Goal: Navigation & Orientation: Find specific page/section

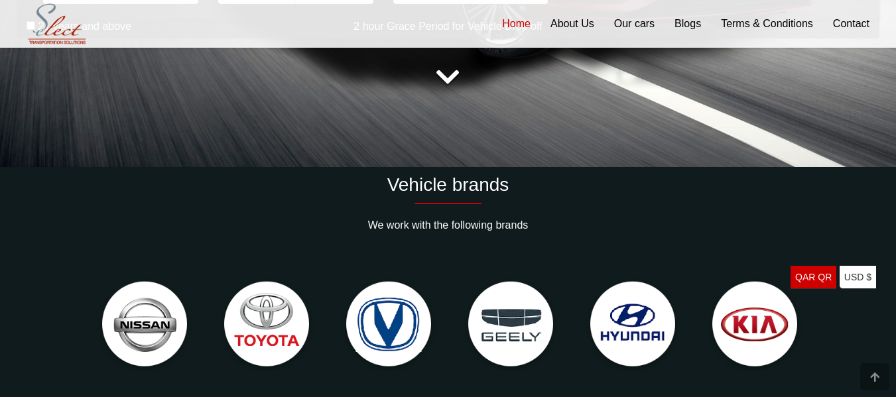
scroll to position [695, 0]
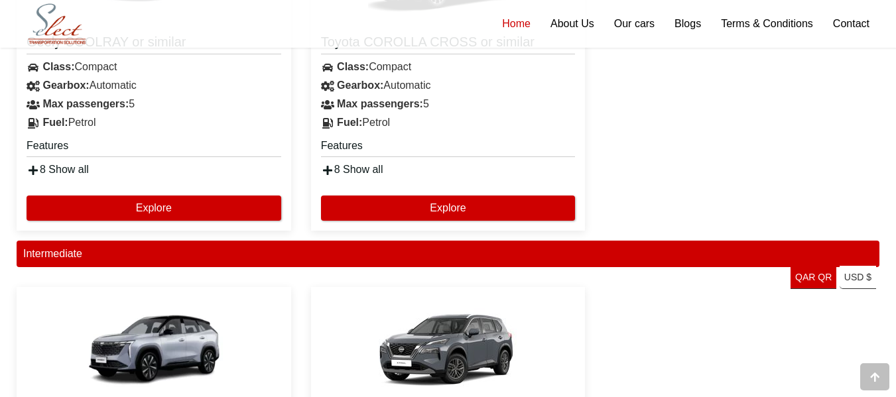
scroll to position [1738, 0]
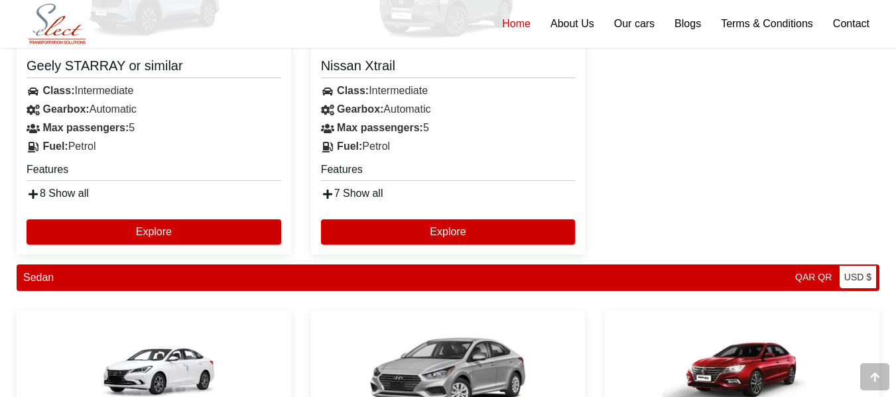
click at [509, 27] on link "Home" at bounding box center [516, 24] width 48 height 48
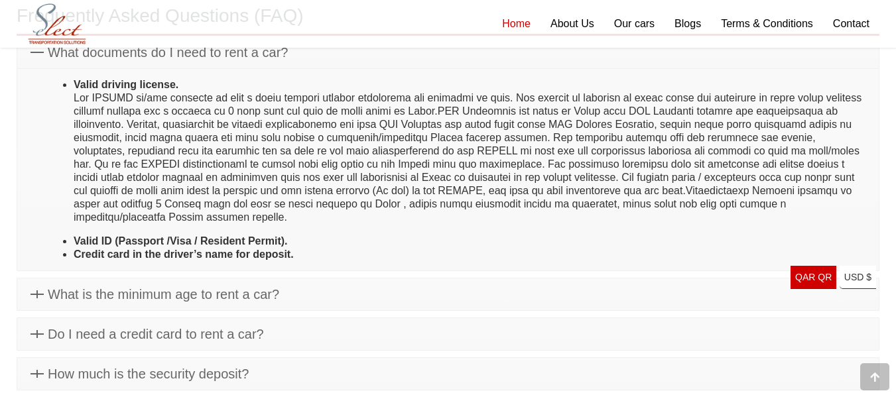
scroll to position [4866, 0]
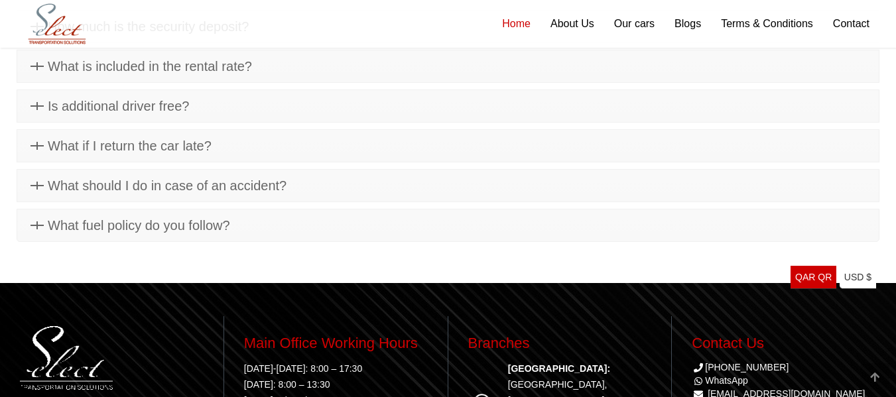
click at [517, 18] on link "Home" at bounding box center [516, 24] width 48 height 48
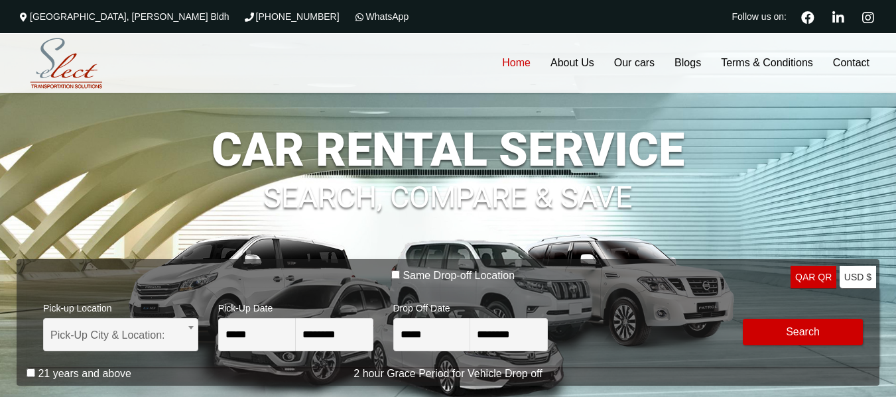
click at [517, 70] on link "Home" at bounding box center [516, 63] width 48 height 60
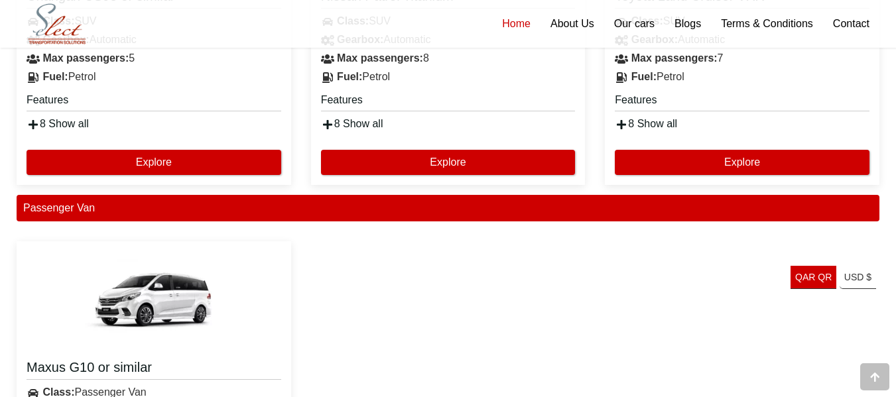
scroll to position [3529, 0]
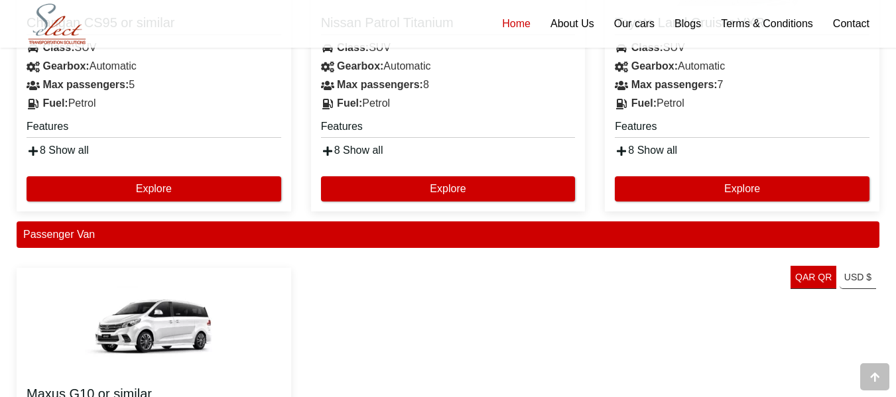
click at [512, 25] on link "Home" at bounding box center [516, 24] width 48 height 48
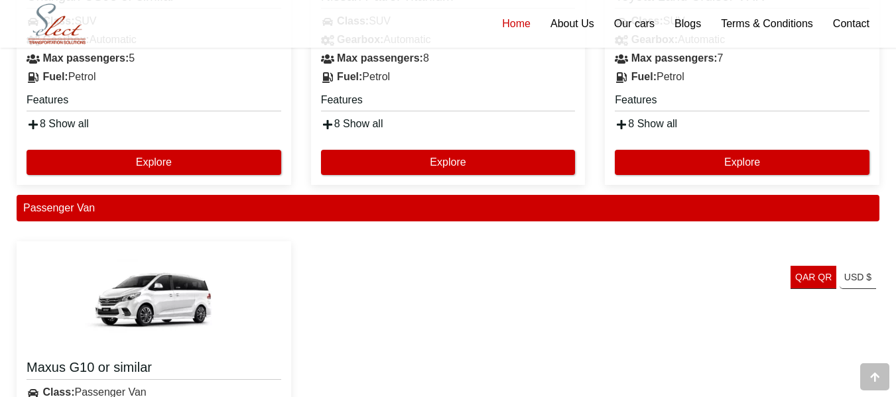
scroll to position [3529, 0]
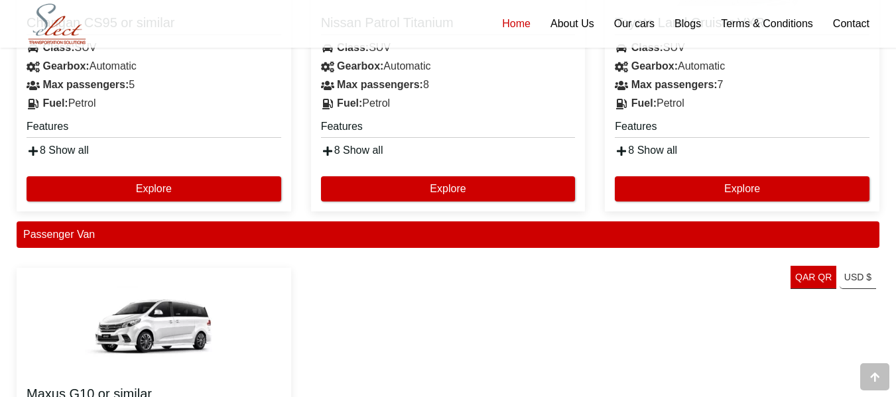
click at [508, 25] on link "Home" at bounding box center [516, 24] width 48 height 48
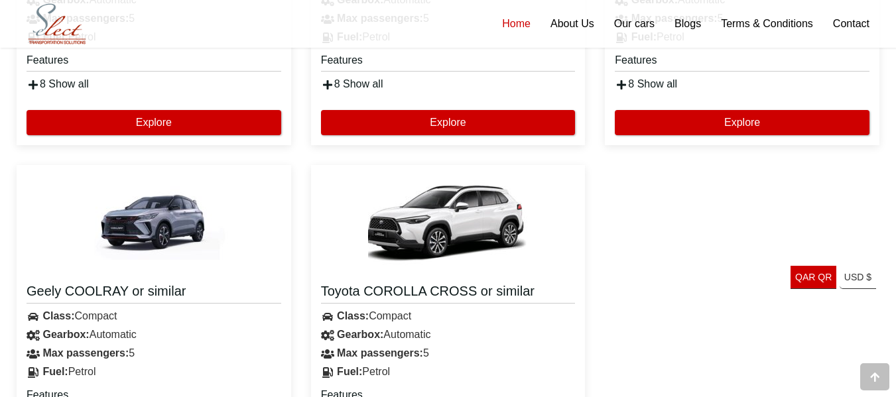
scroll to position [1220, 0]
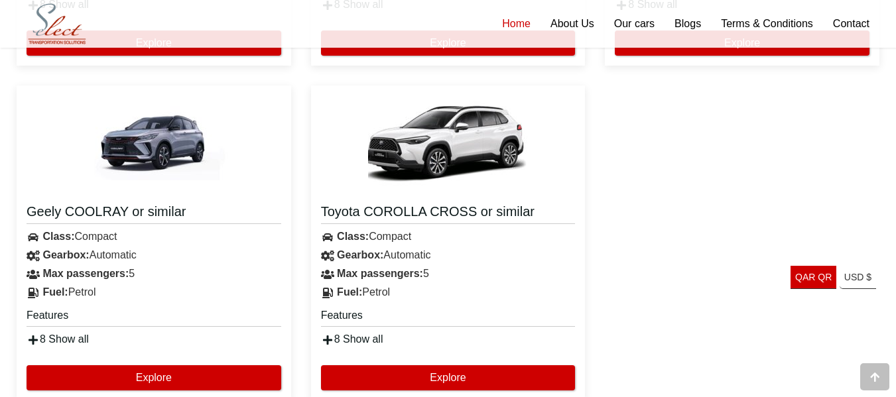
click at [507, 15] on link "Home" at bounding box center [516, 24] width 48 height 48
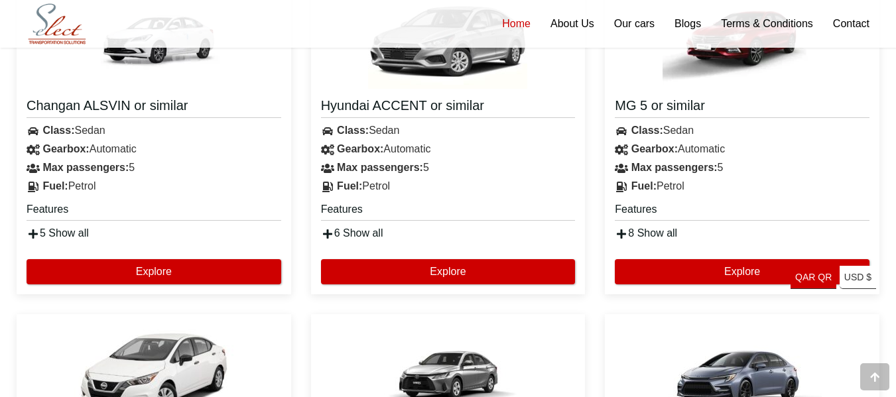
scroll to position [2096, 0]
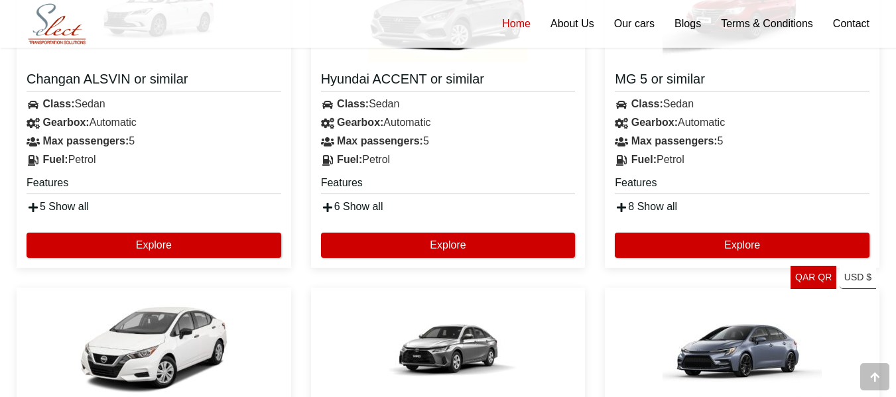
click at [507, 15] on link "Home" at bounding box center [516, 24] width 48 height 48
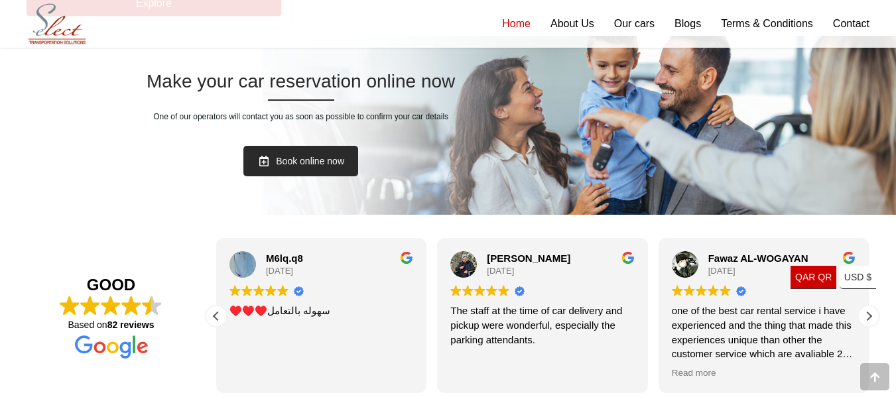
scroll to position [4112, 0]
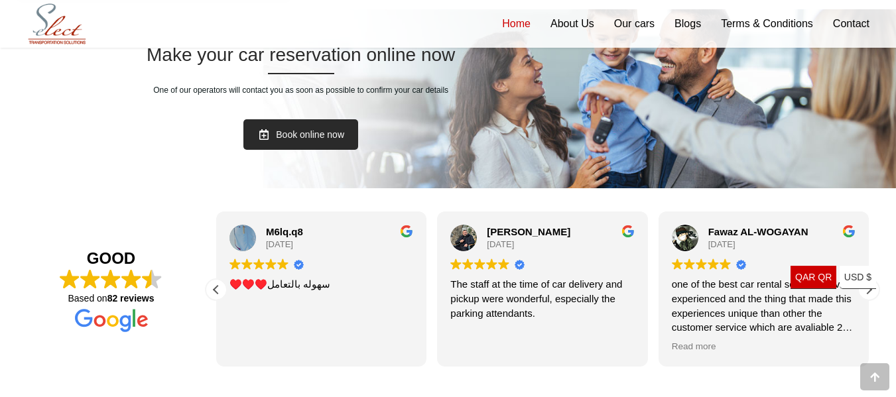
click at [532, 19] on link "Home" at bounding box center [516, 24] width 48 height 48
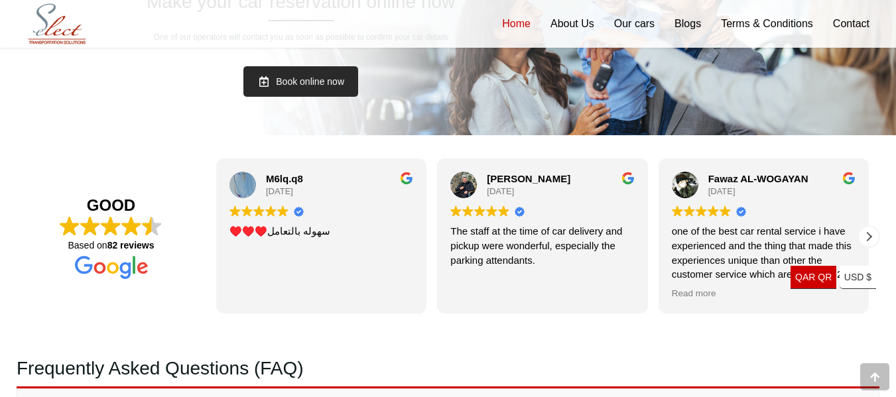
scroll to position [4192, 0]
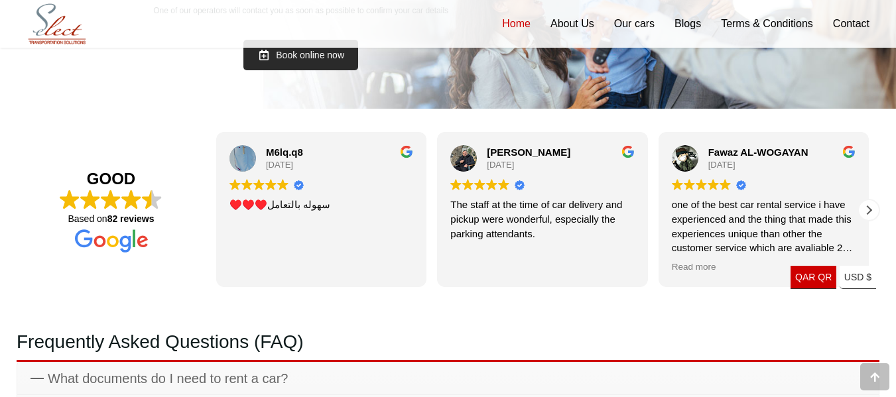
click at [532, 19] on link "Home" at bounding box center [516, 24] width 48 height 48
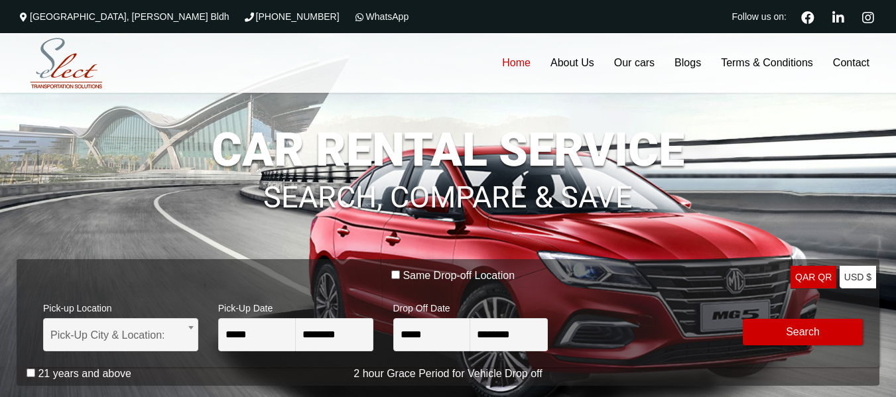
click at [520, 54] on link "Home" at bounding box center [516, 63] width 48 height 60
